Goal: Find specific page/section: Find specific page/section

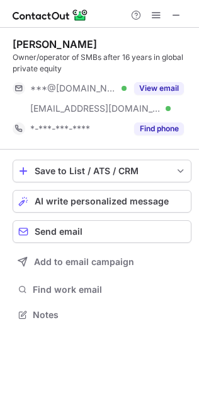
scroll to position [305, 199]
click at [180, 10] on span at bounding box center [176, 15] width 10 height 10
